Goal: Task Accomplishment & Management: Use online tool/utility

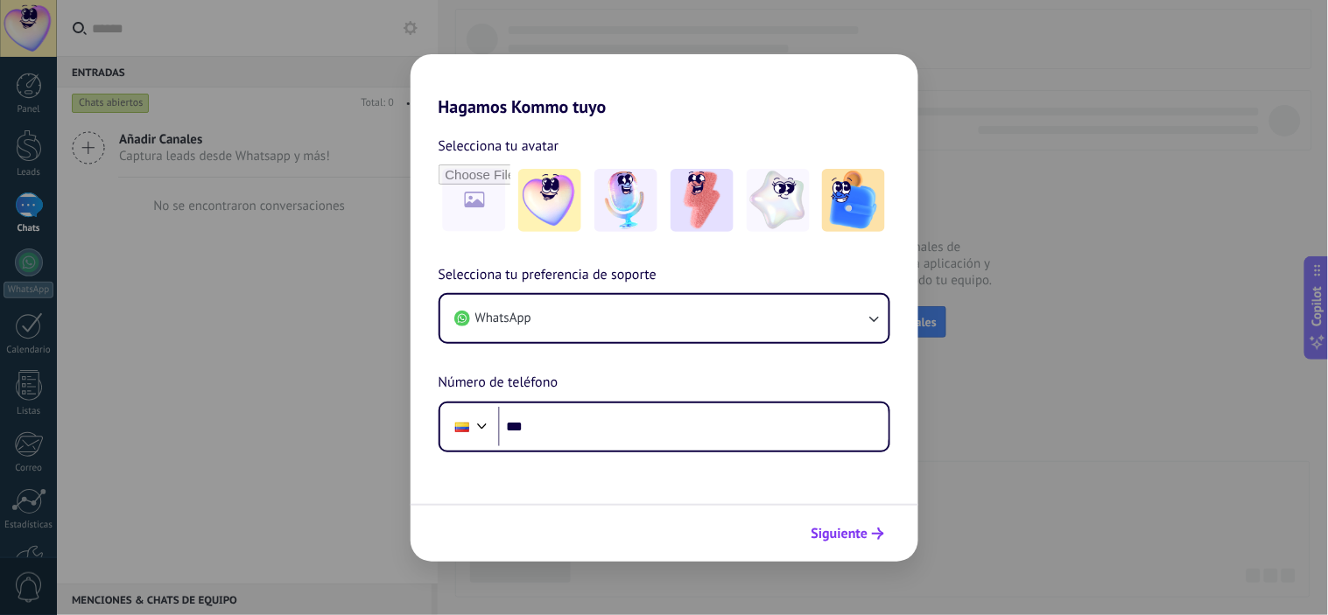
click at [852, 536] on span "Siguiente" at bounding box center [839, 534] width 57 height 12
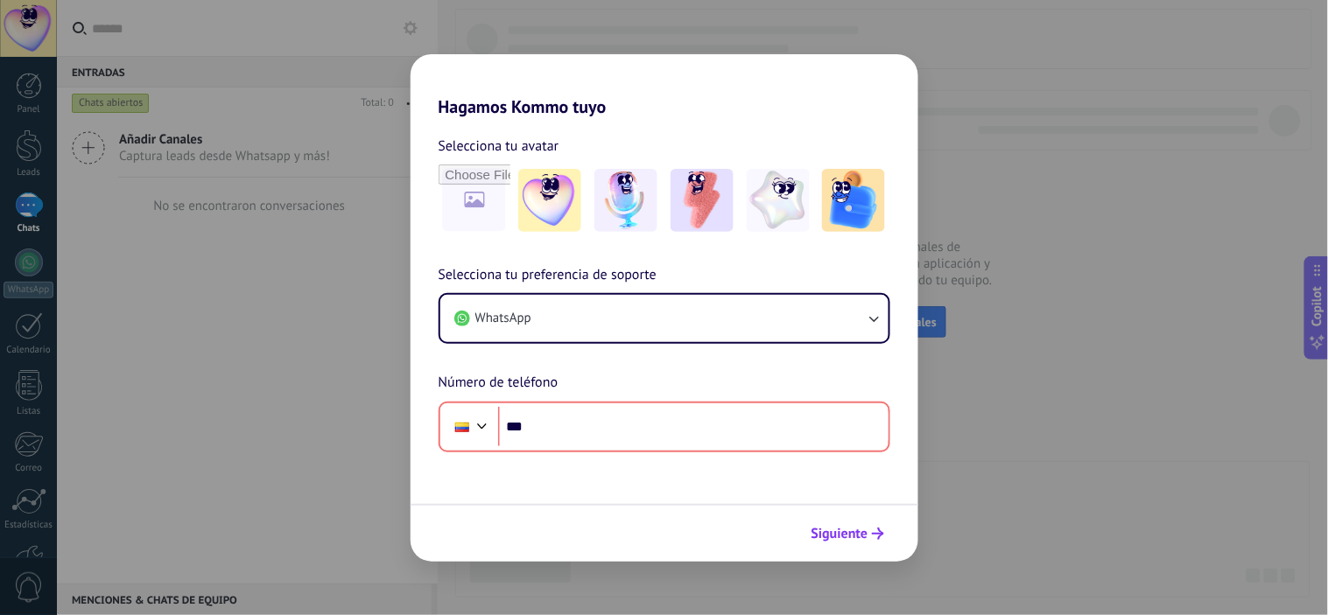
click at [852, 536] on span "Siguiente" at bounding box center [839, 534] width 57 height 12
click at [1028, 480] on div "Hagamos Kommo tuyo Selecciona tu avatar Selecciona tu preferencia de soporte Wh…" at bounding box center [664, 307] width 1328 height 615
click at [370, 414] on div "Hagamos Kommo tuyo Selecciona tu avatar Selecciona tu preferencia de soporte Wh…" at bounding box center [664, 307] width 1328 height 615
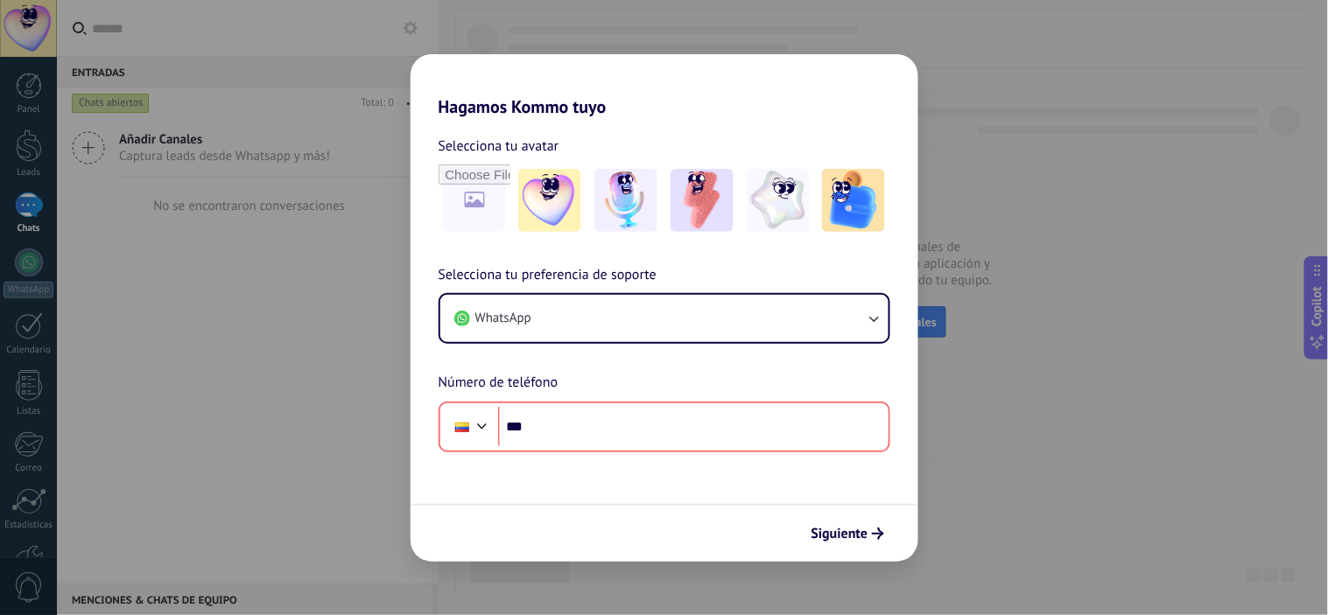
click at [994, 98] on div "Hagamos Kommo tuyo Selecciona tu avatar Selecciona tu preferencia de soporte Wh…" at bounding box center [664, 307] width 1328 height 615
click at [1036, 480] on div "Hagamos Kommo tuyo Selecciona tu avatar Selecciona tu preferencia de soporte Wh…" at bounding box center [664, 307] width 1328 height 615
click at [387, 354] on div "Hagamos Kommo tuyo Selecciona tu avatar Selecciona tu preferencia de soporte Wh…" at bounding box center [664, 307] width 1328 height 615
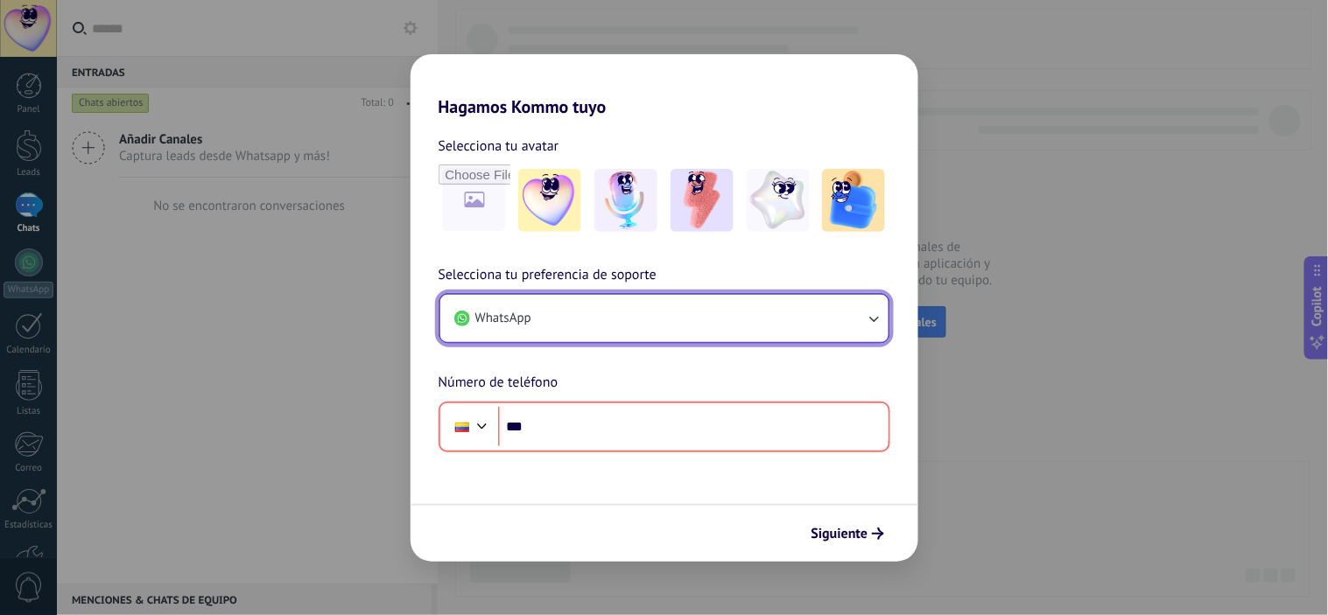
click at [875, 333] on button "WhatsApp" at bounding box center [664, 318] width 448 height 47
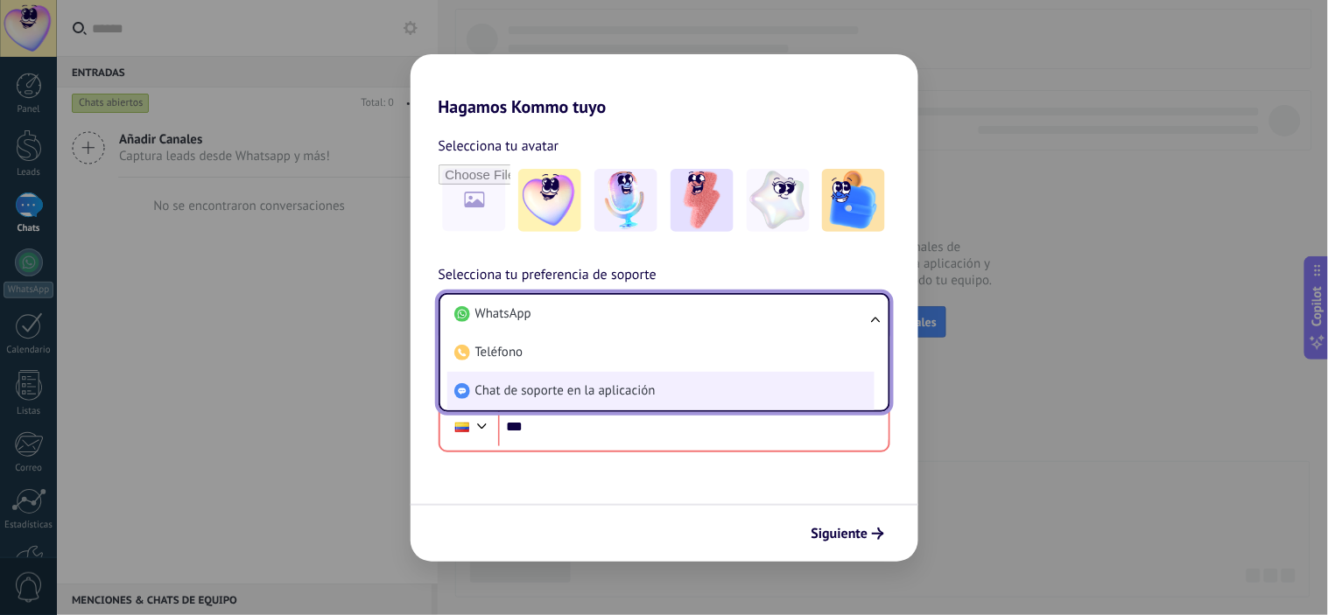
click at [677, 396] on li "Chat de soporte en la aplicación" at bounding box center [660, 391] width 427 height 39
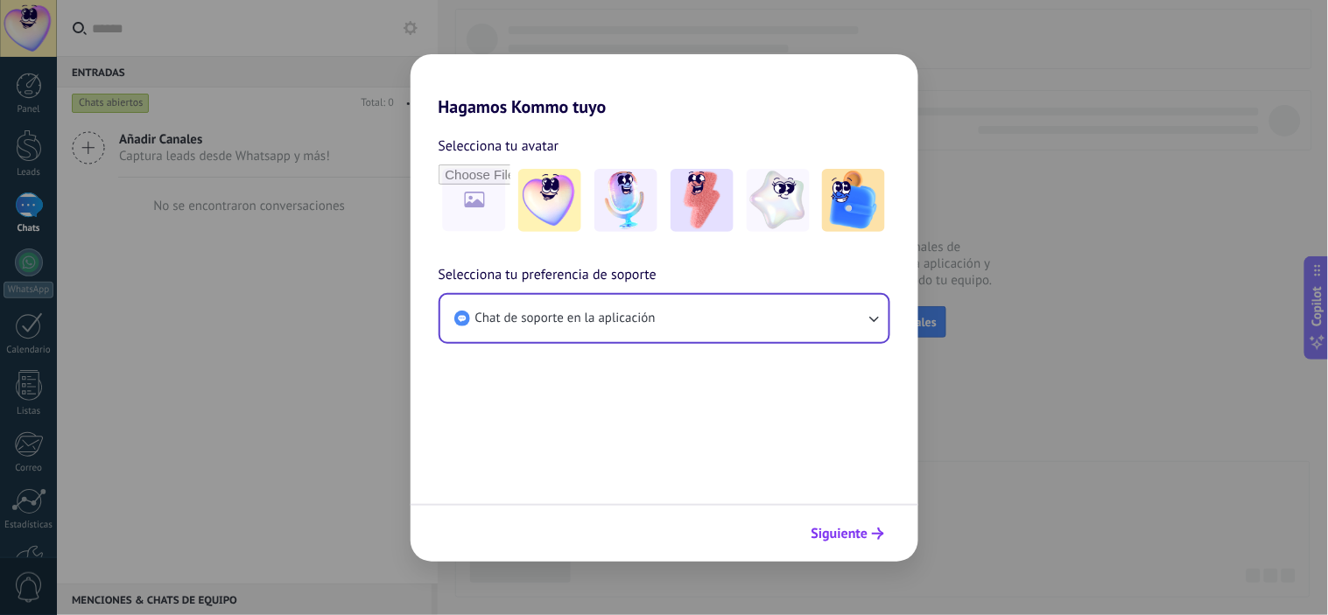
click at [853, 528] on span "Siguiente" at bounding box center [839, 534] width 57 height 12
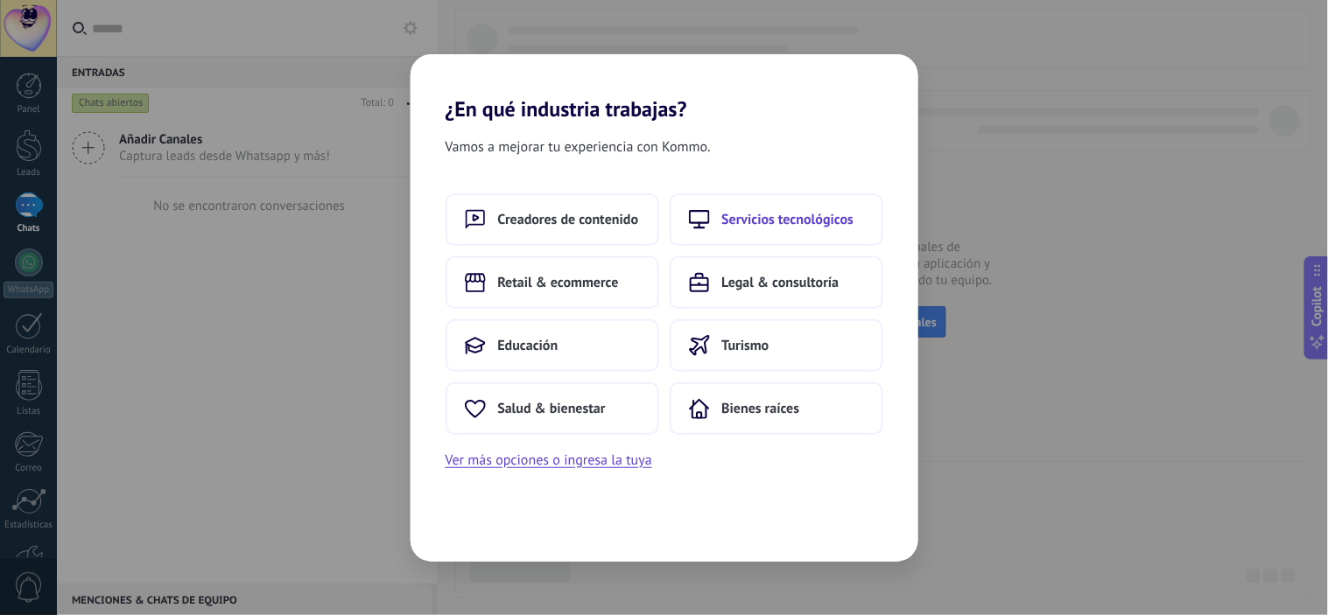
click at [775, 214] on span "Servicios tecnológicos" at bounding box center [788, 220] width 132 height 18
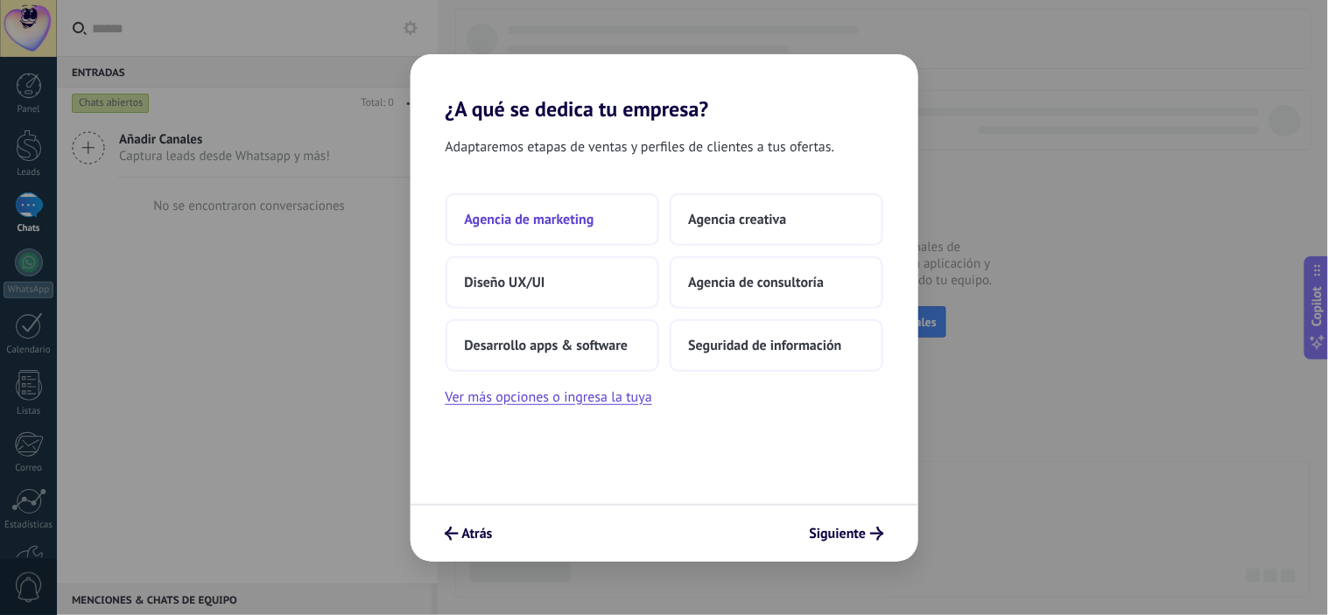
click at [531, 220] on span "Agencia de marketing" at bounding box center [530, 220] width 130 height 18
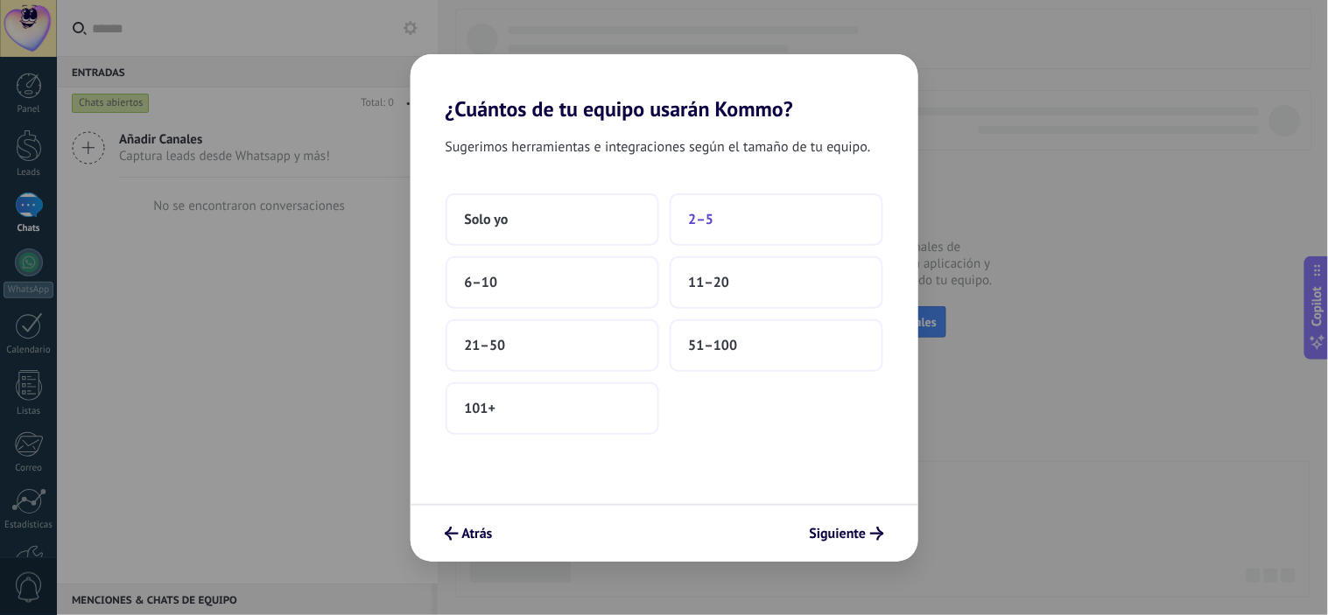
click at [723, 207] on button "2–5" at bounding box center [777, 219] width 214 height 53
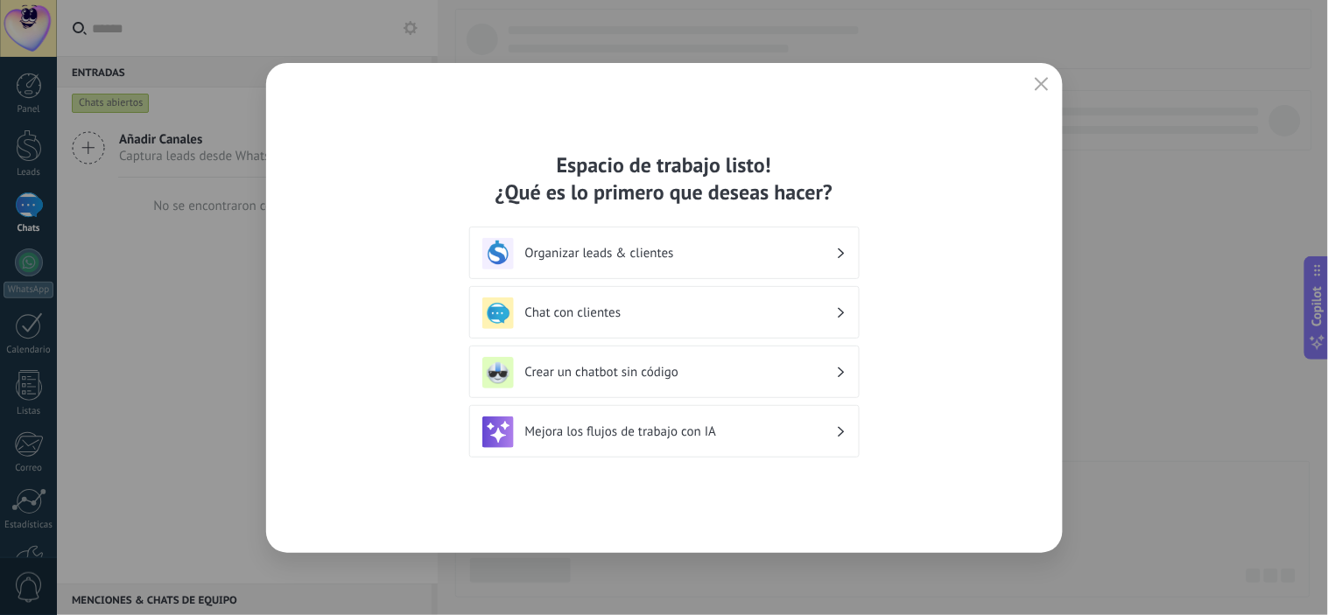
click at [817, 236] on div "Organizar leads & clientes" at bounding box center [664, 253] width 390 height 53
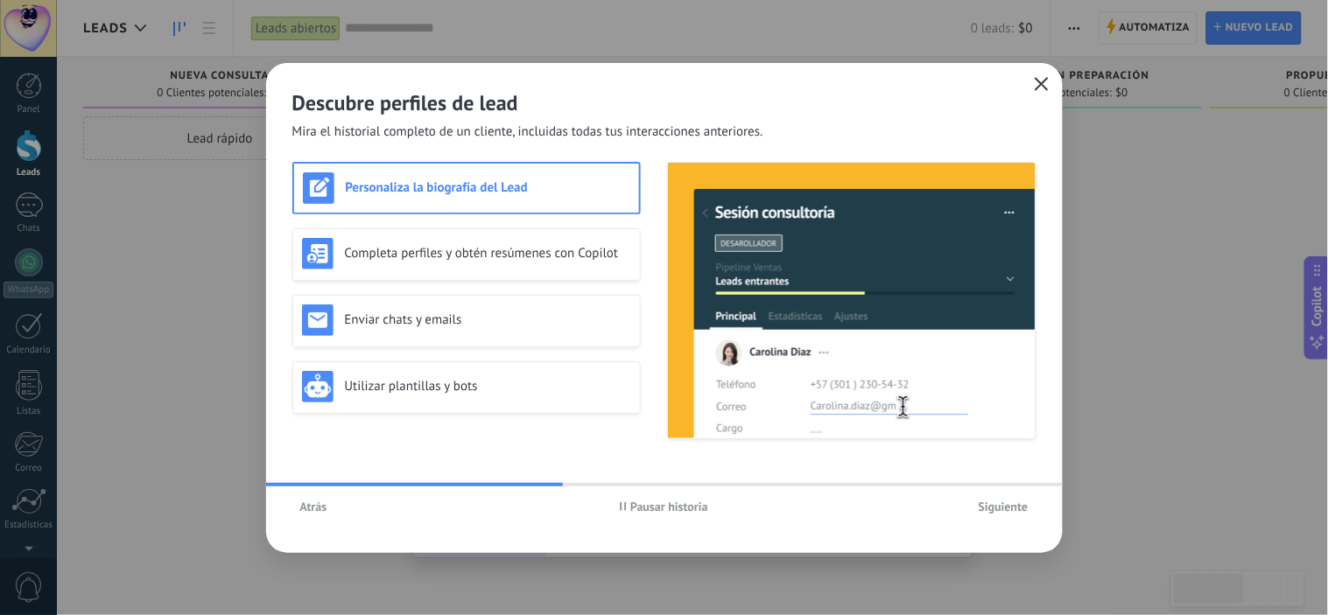
click at [1042, 85] on icon "button" at bounding box center [1042, 84] width 14 height 14
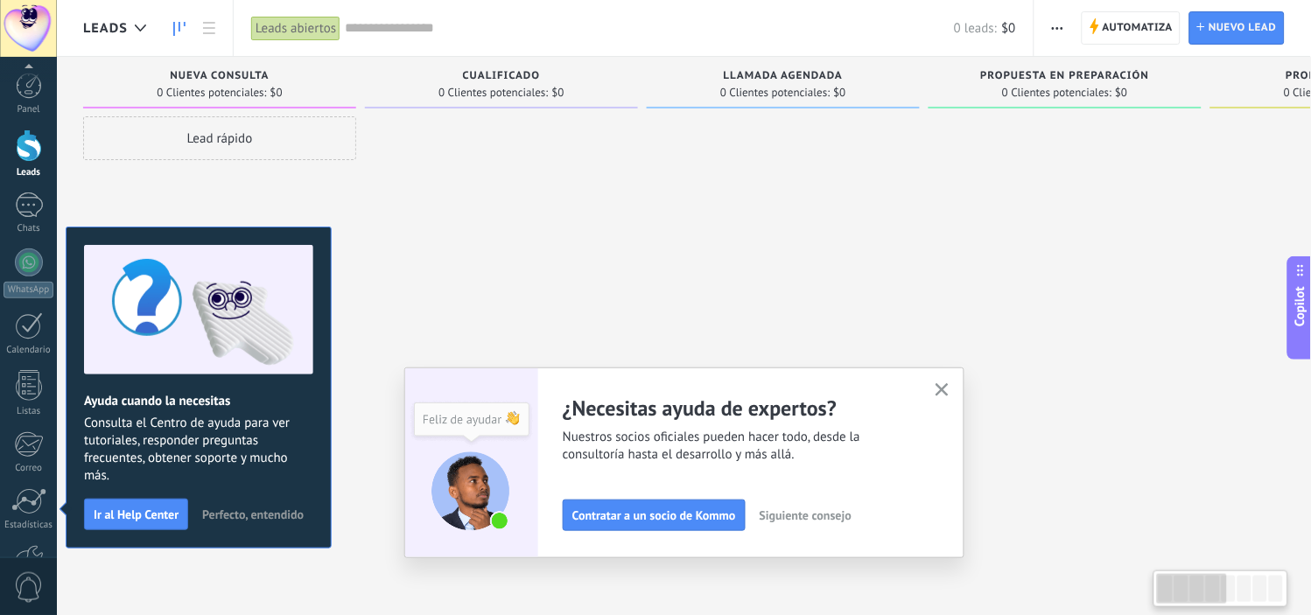
scroll to position [112, 0]
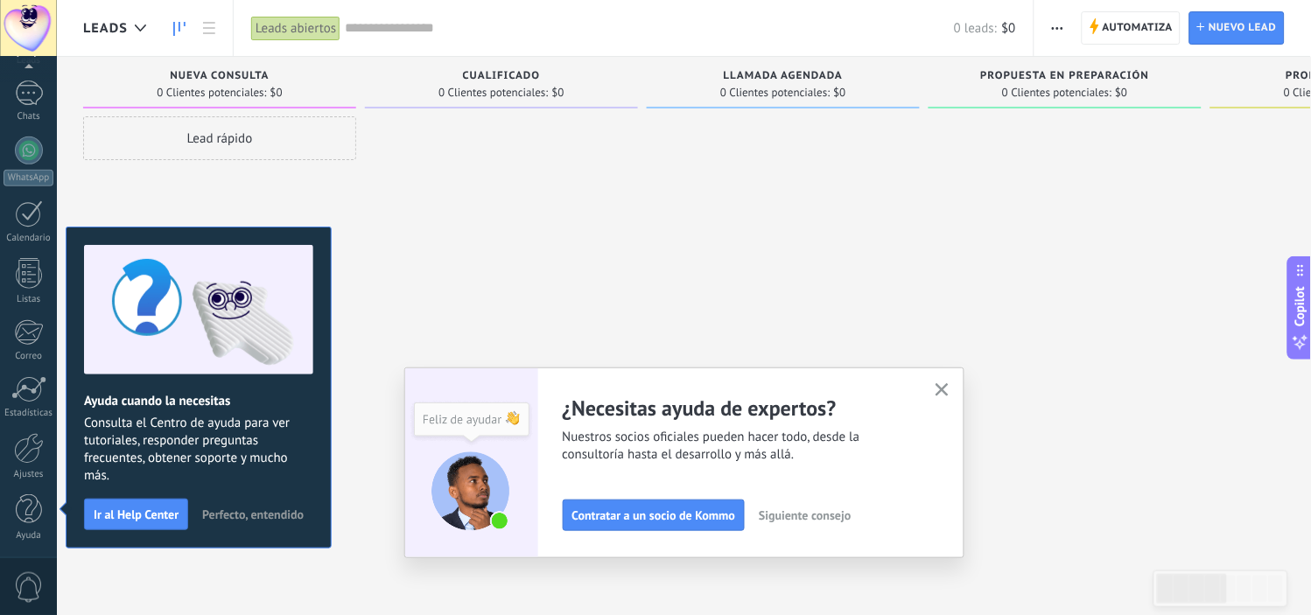
click at [949, 383] on icon "button" at bounding box center [942, 389] width 13 height 13
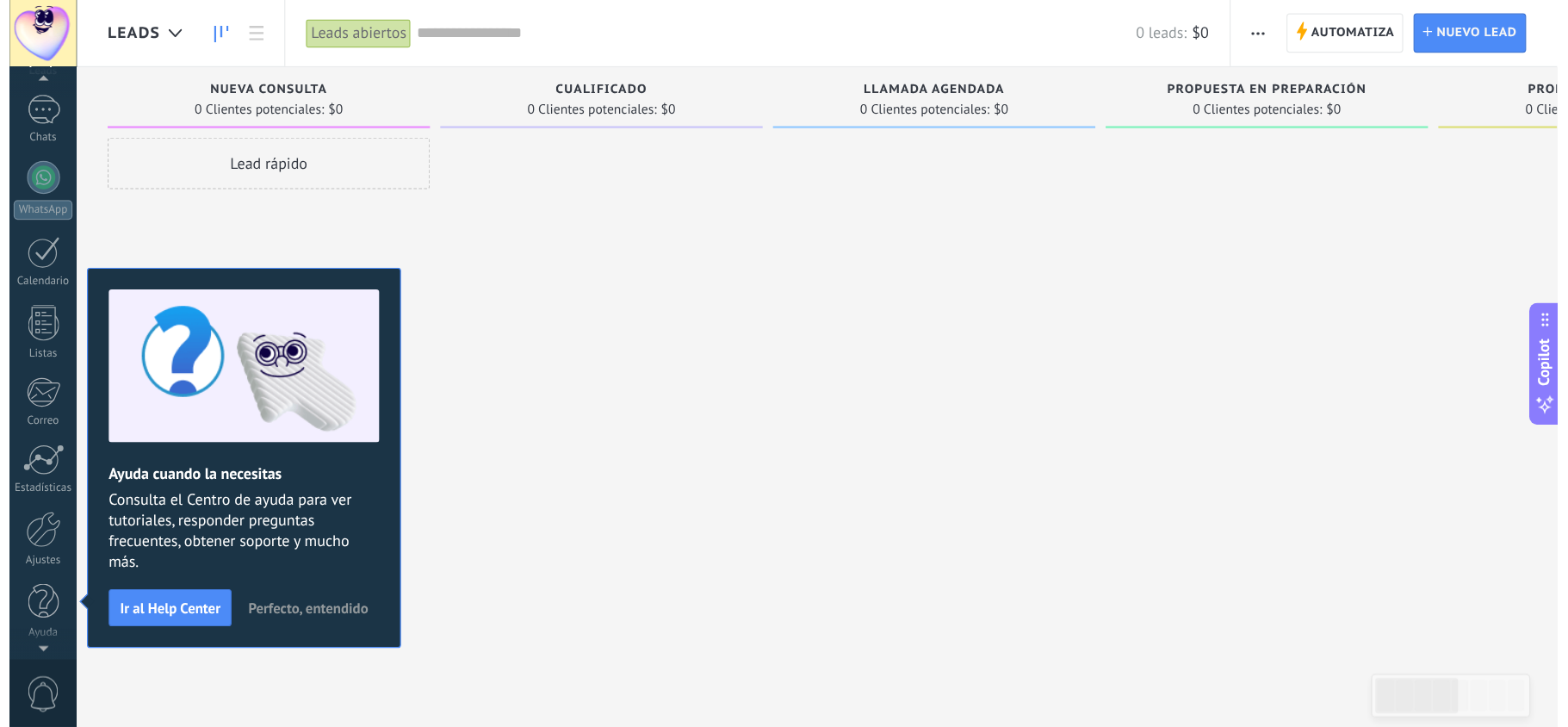
scroll to position [0, 0]
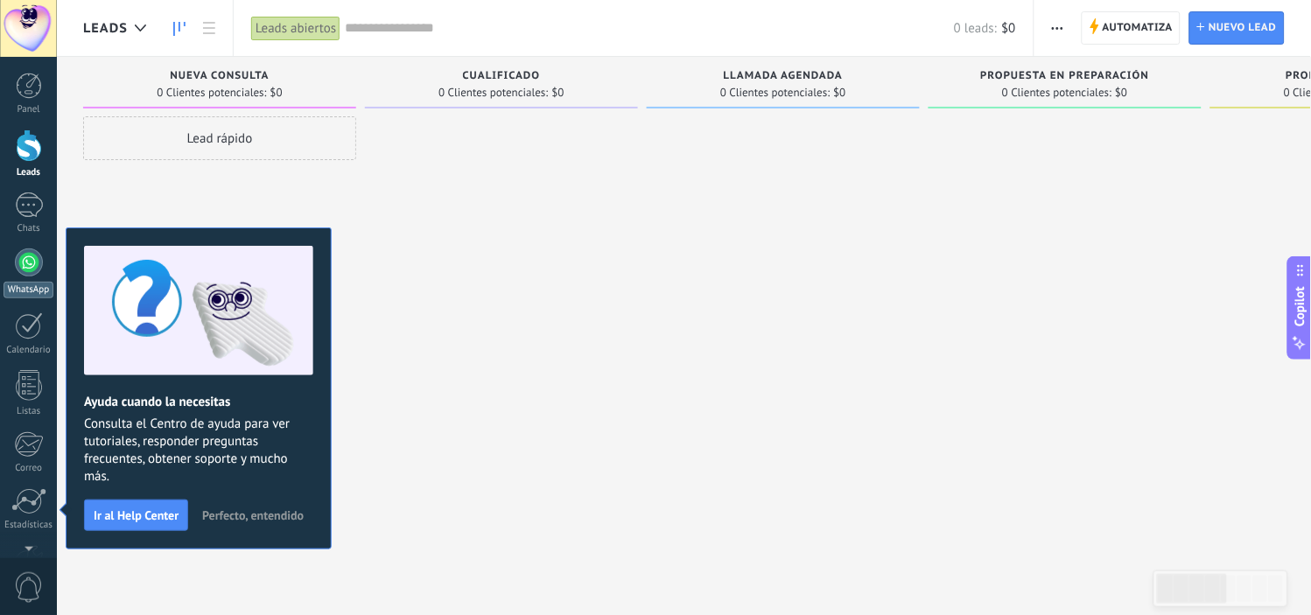
click at [32, 264] on div at bounding box center [29, 263] width 28 height 28
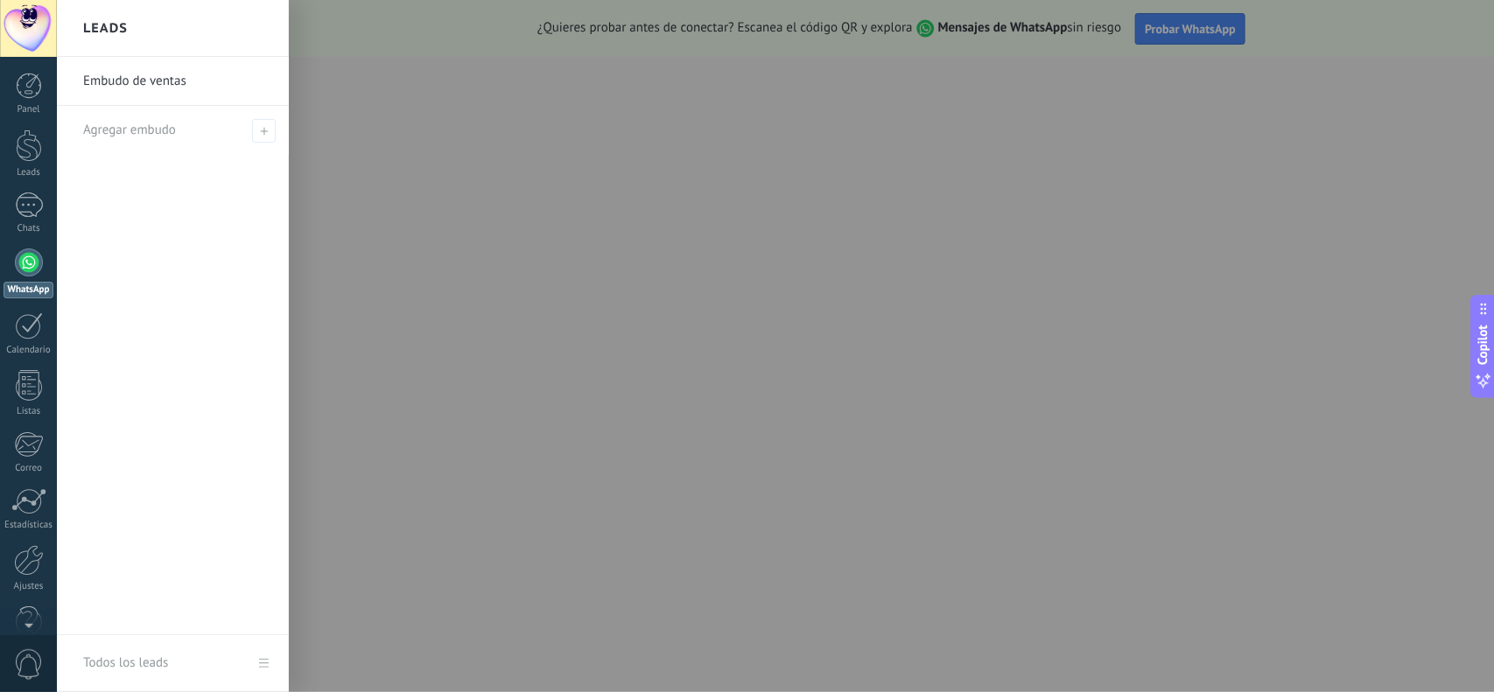
click at [987, 348] on div at bounding box center [804, 346] width 1494 height 692
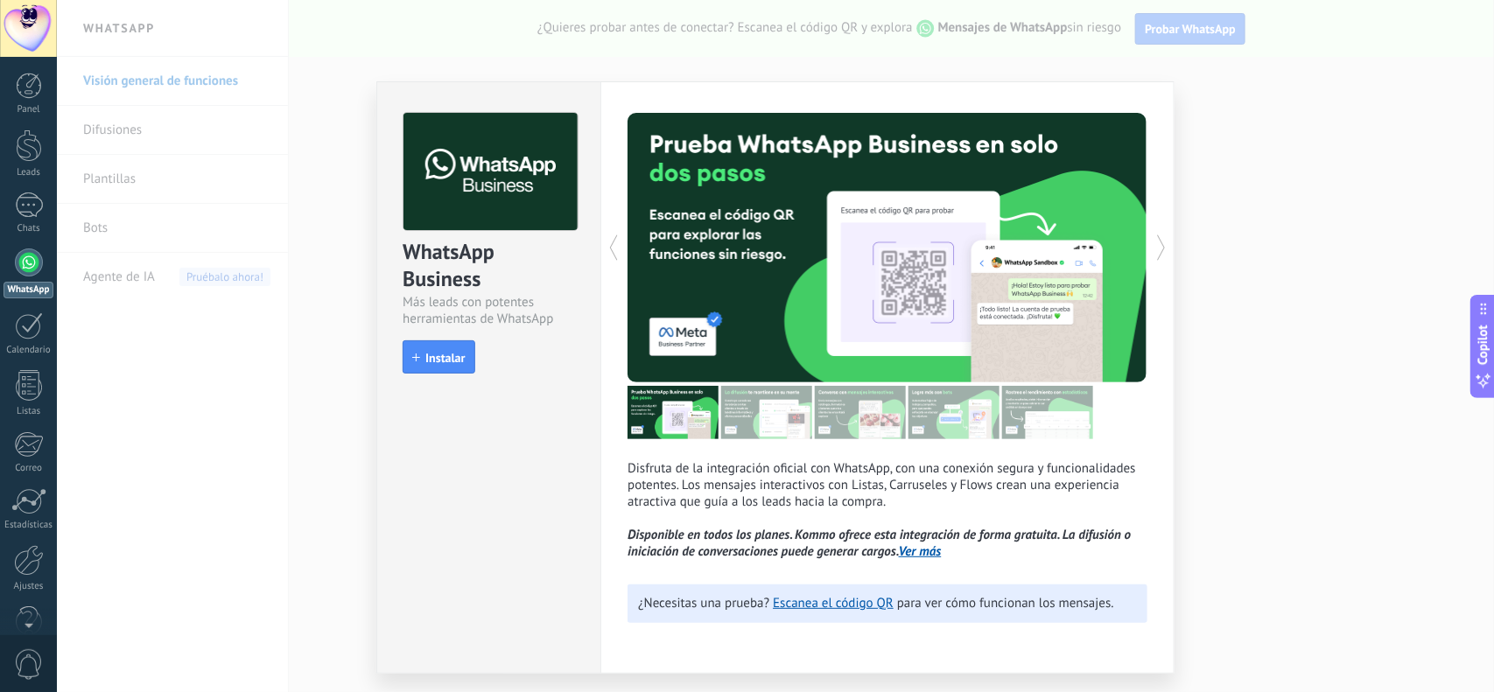
click at [1110, 551] on p "Disfruta de la integración oficial con WhatsApp, con una conexión segura y func…" at bounding box center [888, 510] width 520 height 100
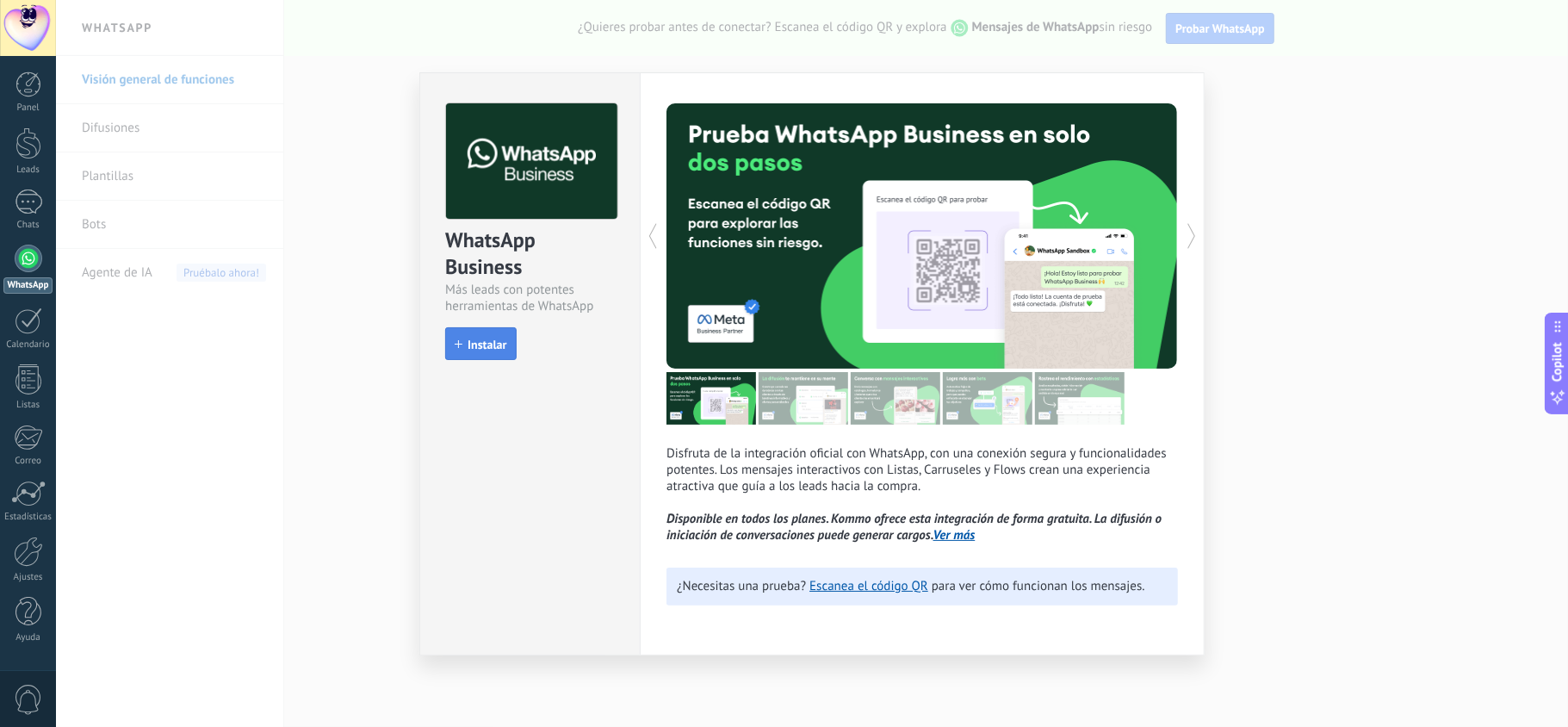
click at [477, 344] on span "Instalar" at bounding box center [486, 344] width 38 height 12
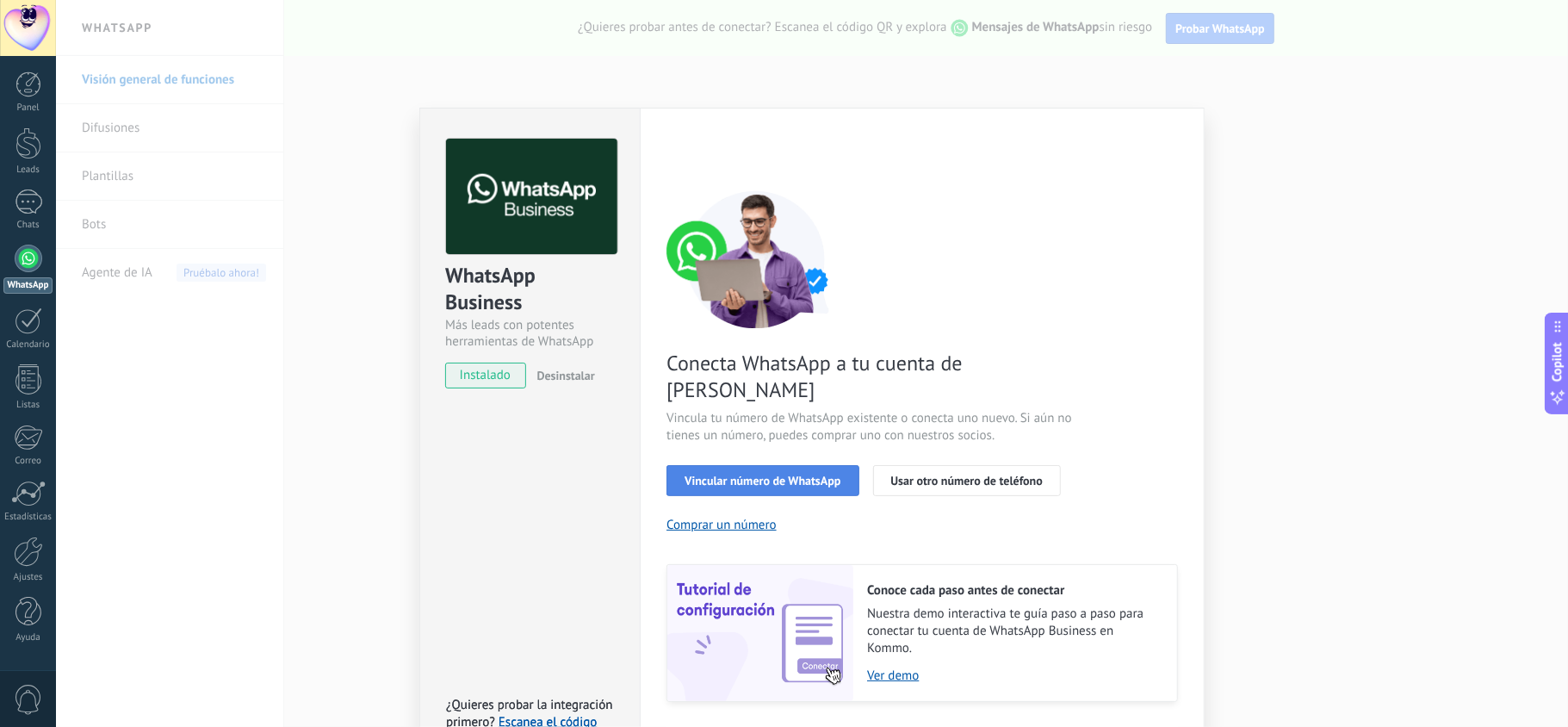
click at [789, 474] on span "Vincular número de WhatsApp" at bounding box center [762, 480] width 155 height 12
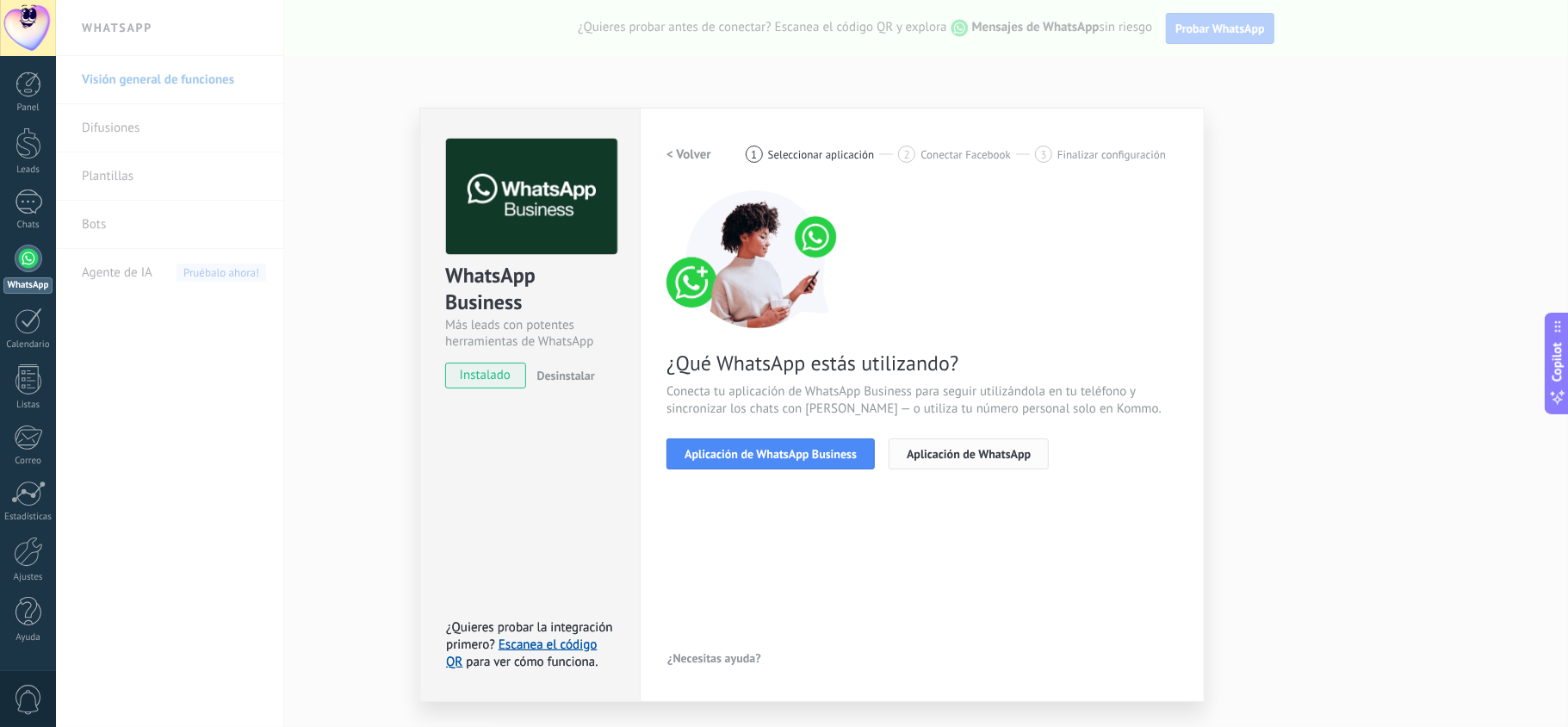
click at [984, 458] on span "Aplicación de WhatsApp" at bounding box center [969, 454] width 124 height 12
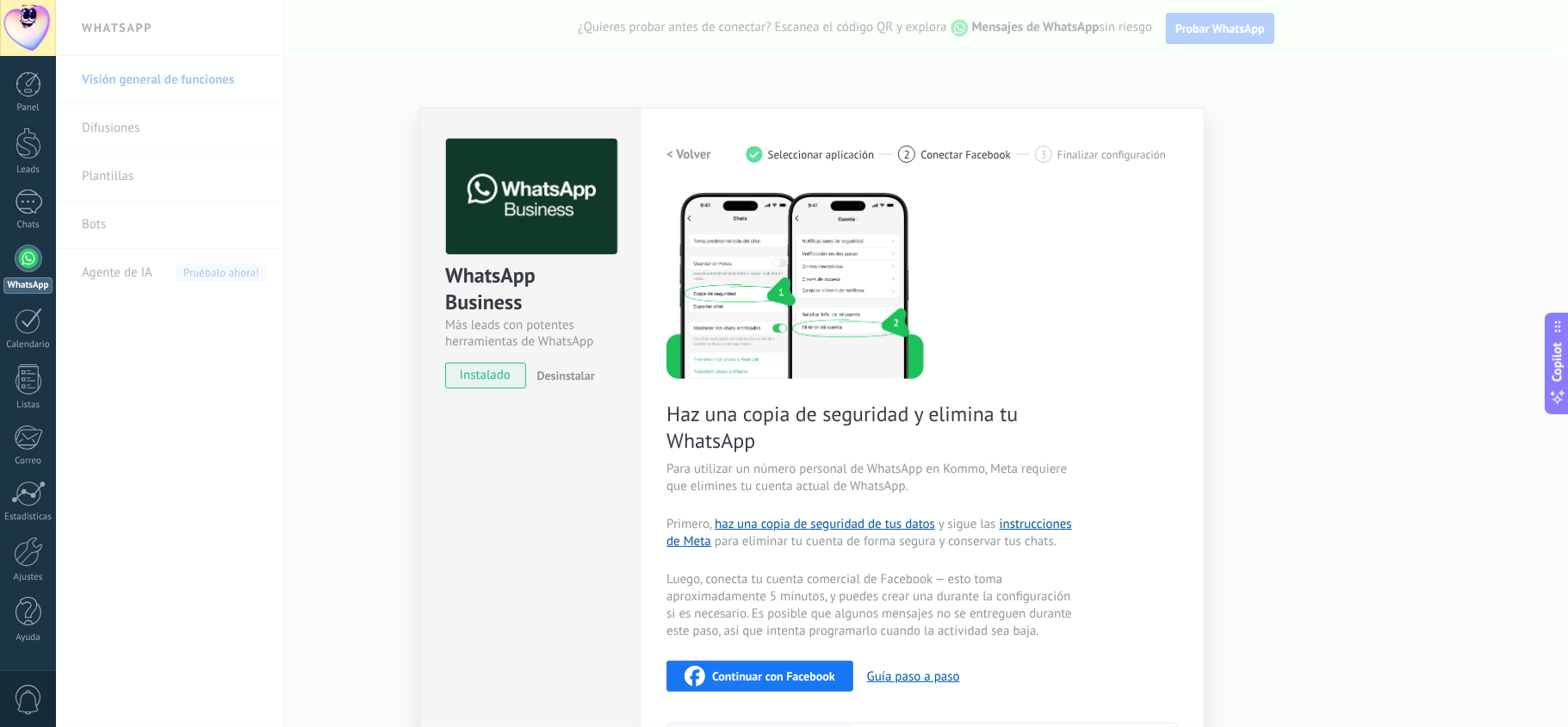
click at [1131, 387] on div "Haz una copia de seguridad y elimina tu WhatsApp Para utilizar un número person…" at bounding box center [923, 524] width 512 height 670
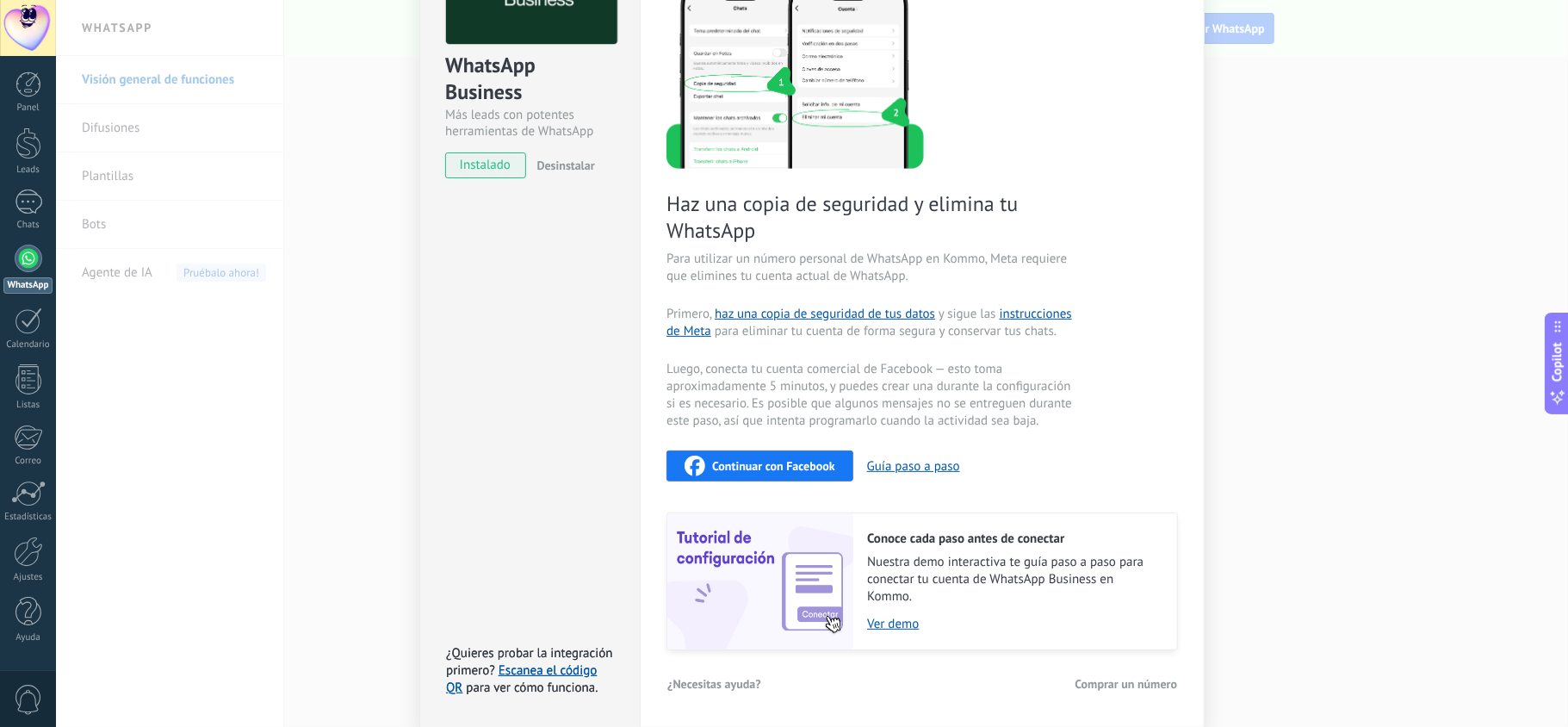
scroll to position [211, 0]
drag, startPoint x: 1109, startPoint y: 687, endPoint x: 1148, endPoint y: 680, distance: 39.6
click at [1148, 604] on span "Comprar un número" at bounding box center [1126, 683] width 102 height 12
click at [1078, 201] on div "Haz una copia de seguridad y elimina tu WhatsApp Para utilizar un número person…" at bounding box center [923, 314] width 512 height 670
click at [889, 604] on link "Ver demo" at bounding box center [1013, 623] width 293 height 17
